Goal: Find specific page/section: Find specific page/section

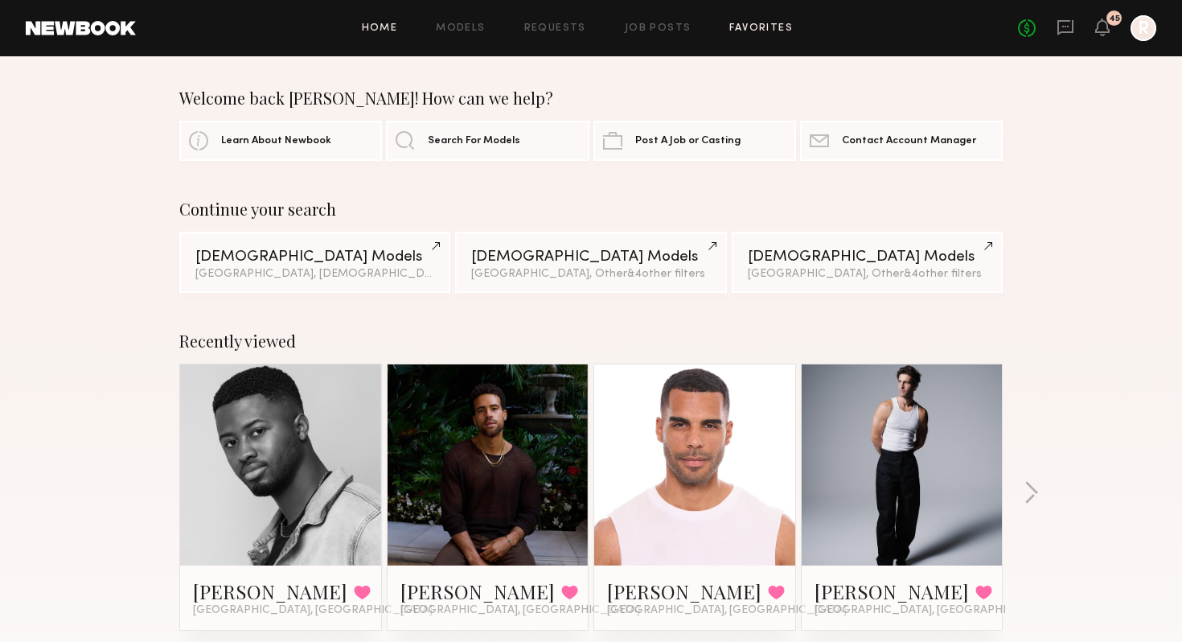
click at [741, 23] on link "Favorites" at bounding box center [761, 28] width 64 height 10
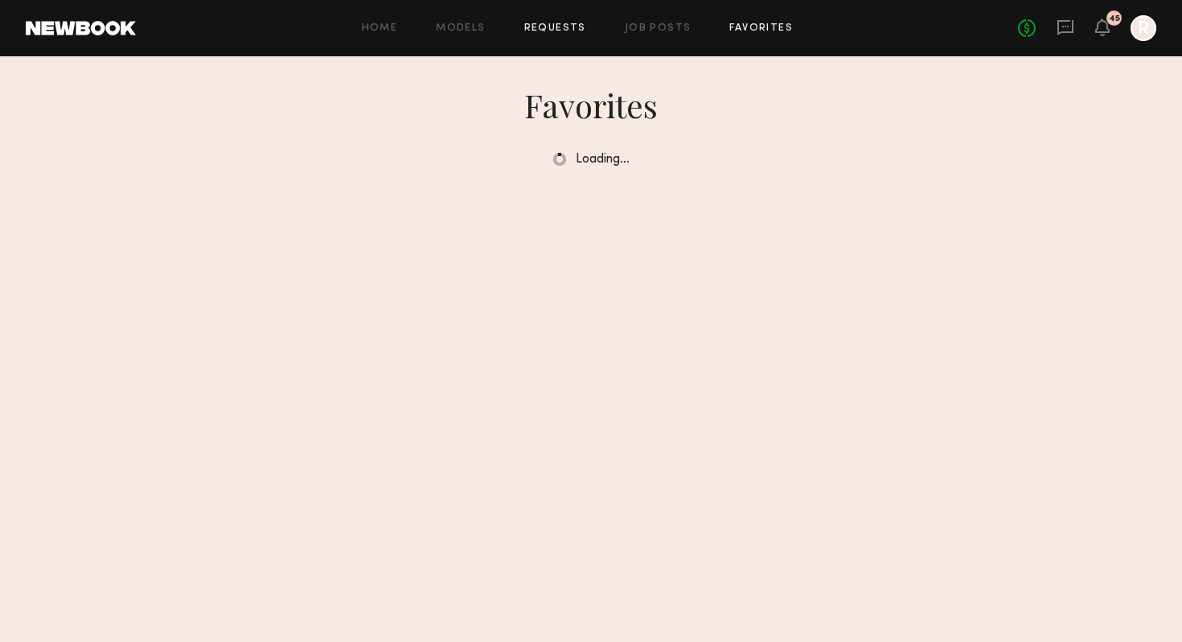
click at [559, 23] on link "Requests" at bounding box center [555, 28] width 62 height 10
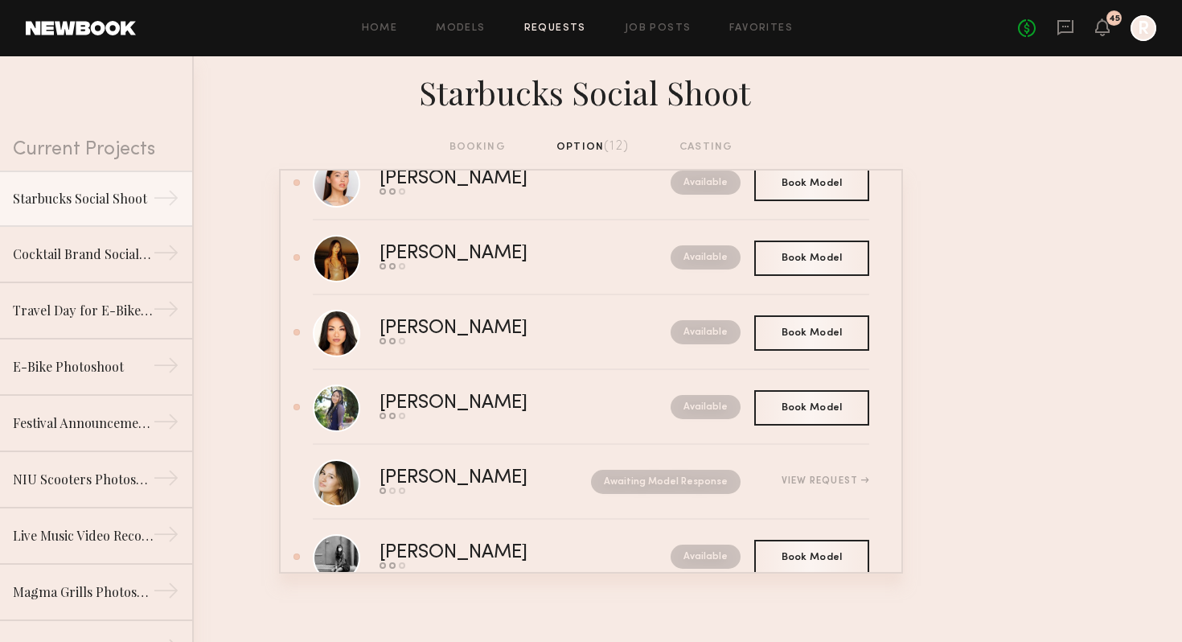
scroll to position [549, 0]
